Goal: Information Seeking & Learning: Check status

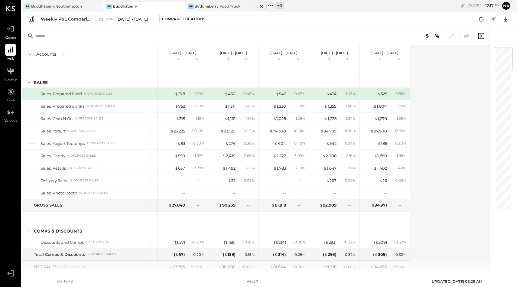
click at [208, 5] on div "Buddhaberry Food Truck" at bounding box center [218, 6] width 46 height 5
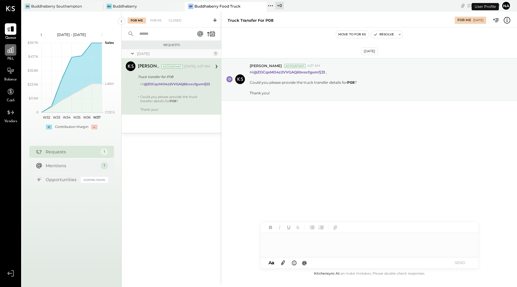
click at [9, 48] on icon at bounding box center [11, 50] width 8 height 8
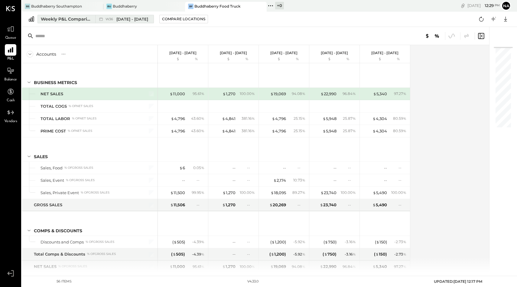
click at [75, 20] on div "Weekly P&L Comparison" at bounding box center [66, 19] width 51 height 6
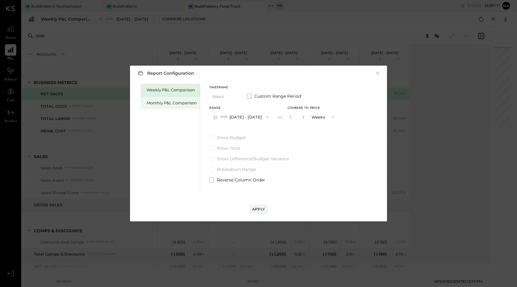
click at [185, 103] on div "Monthly P&L Comparison" at bounding box center [172, 103] width 50 height 6
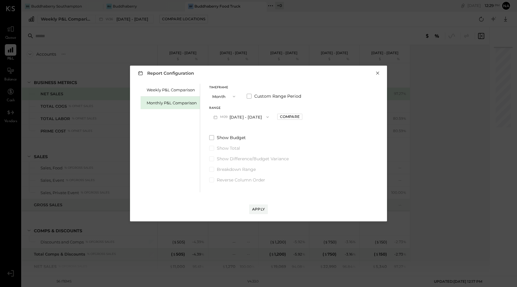
click at [378, 71] on button "×" at bounding box center [377, 73] width 5 height 6
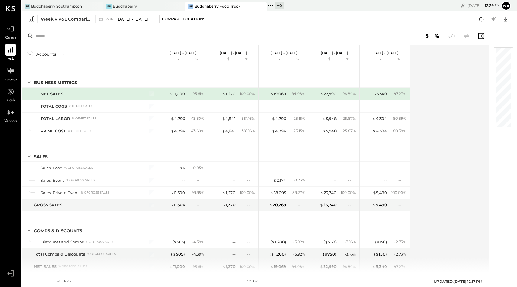
click at [203, 8] on div "BF Buddhaberry Food Truck" at bounding box center [221, 6] width 73 height 5
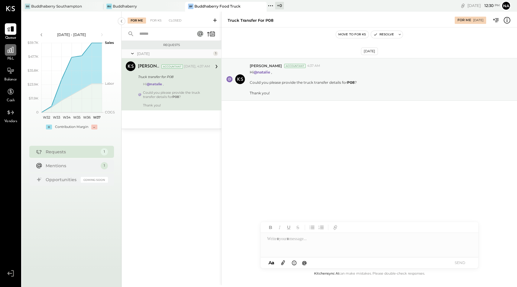
click at [10, 54] on icon at bounding box center [11, 50] width 8 height 8
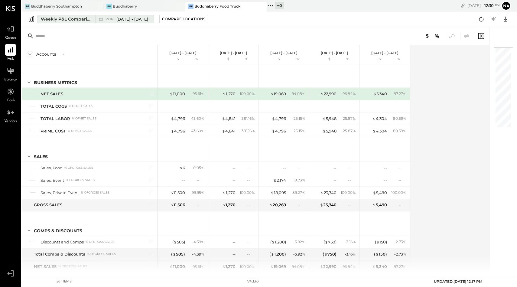
click at [67, 18] on div "Weekly P&L Comparison" at bounding box center [66, 19] width 51 height 6
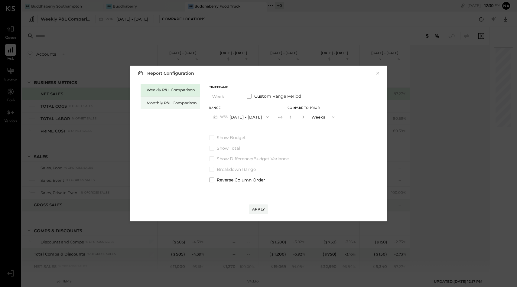
click at [169, 99] on div "Monthly P&L Comparison" at bounding box center [170, 102] width 59 height 13
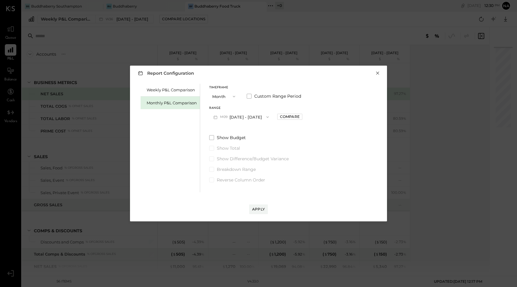
click at [379, 73] on button "×" at bounding box center [377, 73] width 5 height 6
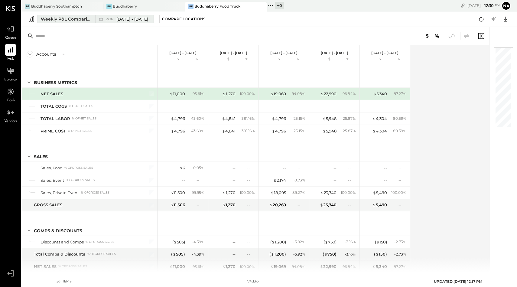
click at [63, 21] on div "Weekly P&L Comparison" at bounding box center [66, 19] width 51 height 6
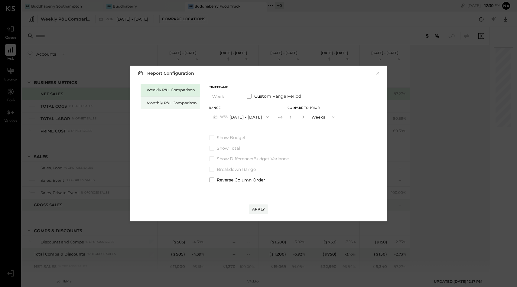
click at [157, 105] on div "Monthly P&L Comparison" at bounding box center [172, 103] width 50 height 6
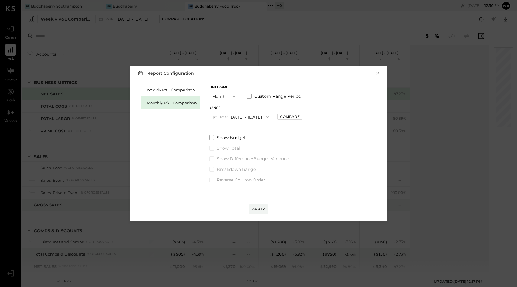
click at [245, 116] on button "M09 [DATE] - [DATE]" at bounding box center [241, 116] width 64 height 11
click at [244, 130] on span "[DATE] - [DATE]" at bounding box center [238, 130] width 29 height 5
click at [257, 210] on div "Apply" at bounding box center [258, 209] width 13 height 5
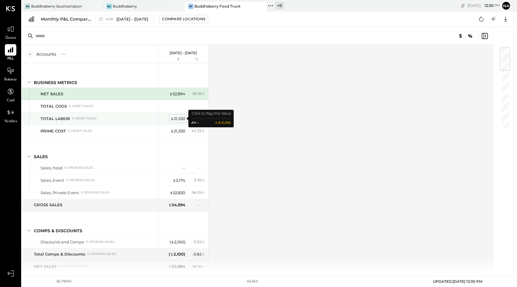
click at [178, 116] on div "$ 21,330" at bounding box center [178, 119] width 15 height 6
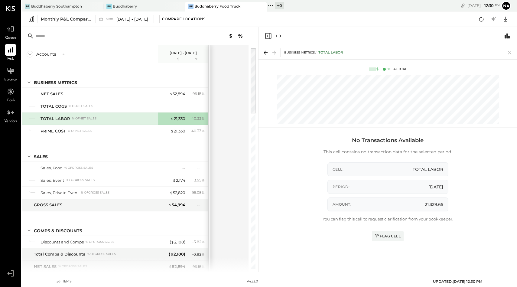
click at [39, 123] on div "TOTAL LABOR % of NET SALES" at bounding box center [90, 119] width 136 height 12
click at [204, 116] on span "%" at bounding box center [202, 118] width 3 height 5
click at [174, 117] on div "$ 21,330" at bounding box center [178, 119] width 15 height 6
click at [395, 235] on div "Flag Cell" at bounding box center [388, 236] width 26 height 5
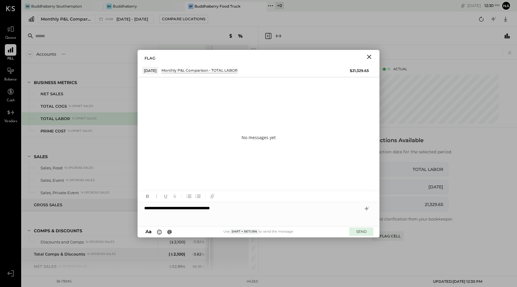
click at [367, 232] on button "SEND" at bounding box center [361, 231] width 24 height 8
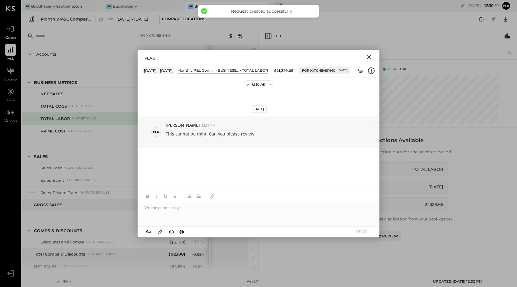
click at [128, 60] on div "Accounts S % GL" at bounding box center [90, 54] width 136 height 18
click at [131, 19] on span "[DATE] - [DATE]" at bounding box center [132, 19] width 32 height 6
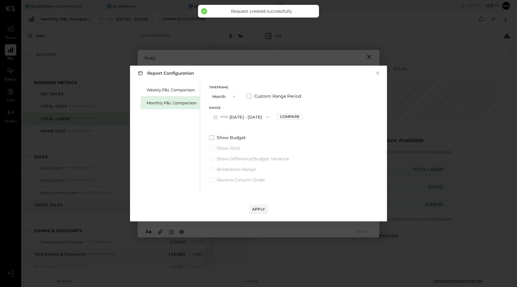
click at [246, 116] on button "M08 [DATE] - [DATE]" at bounding box center [241, 116] width 64 height 11
click at [240, 142] on span "[DATE] - [DATE]" at bounding box center [238, 143] width 29 height 5
click at [260, 208] on div "Apply" at bounding box center [258, 209] width 13 height 5
